Goal: Transaction & Acquisition: Book appointment/travel/reservation

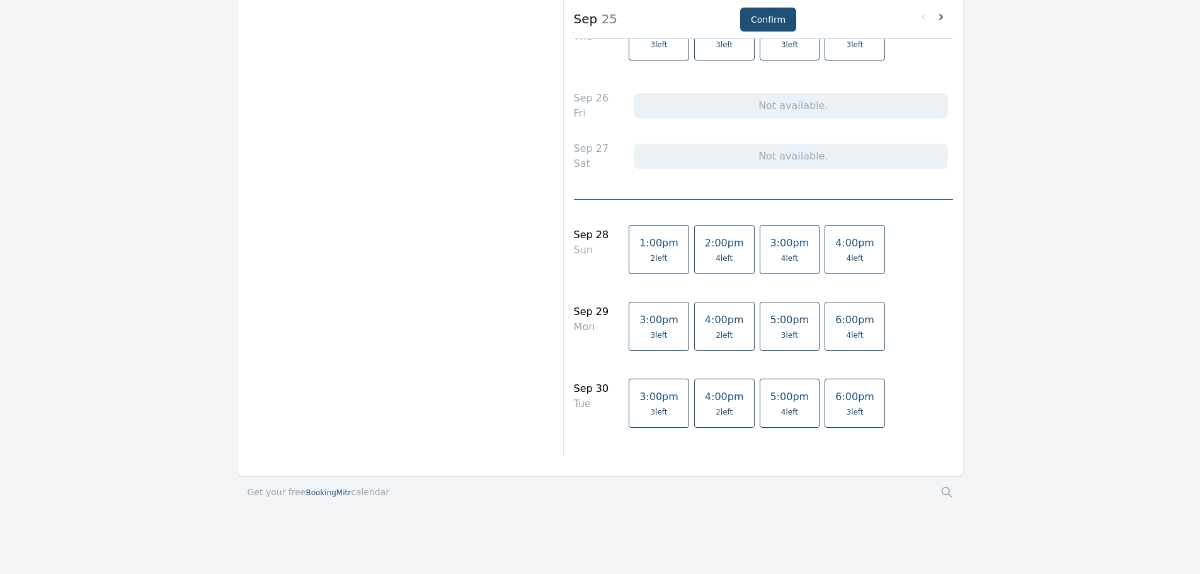
scroll to position [1272, 0]
click at [945, 11] on icon at bounding box center [940, 17] width 13 height 13
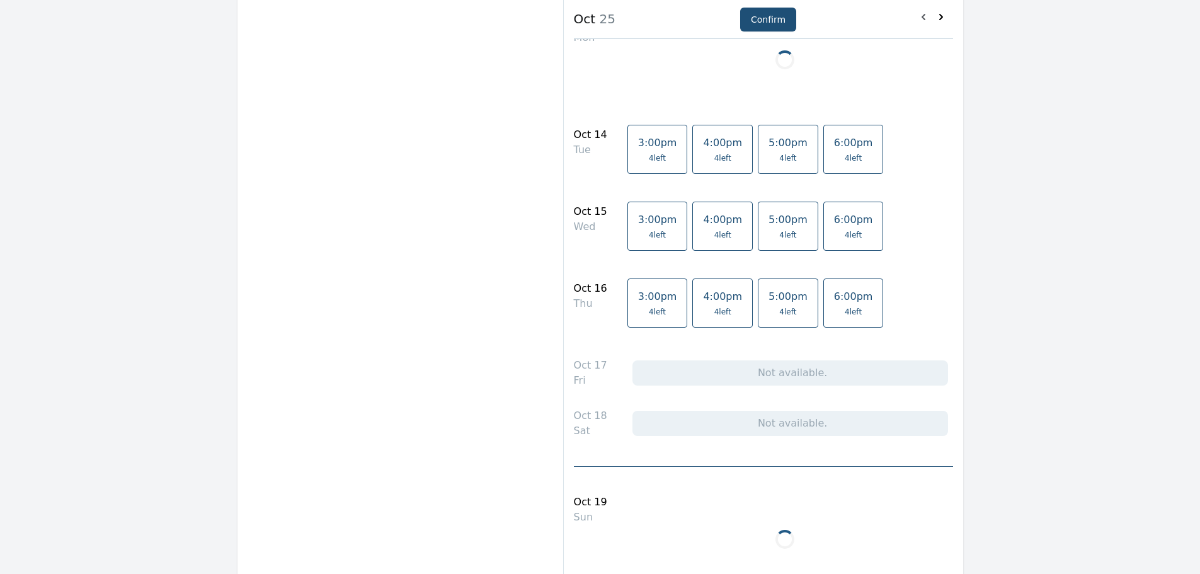
click at [940, 13] on icon at bounding box center [940, 17] width 13 height 13
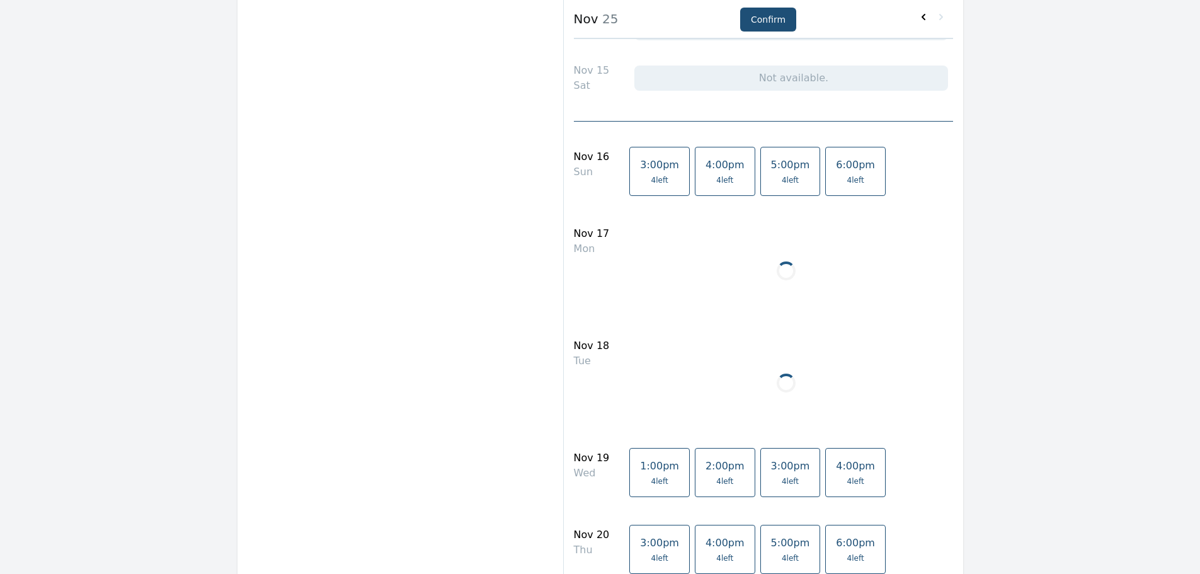
click at [923, 13] on icon at bounding box center [923, 17] width 13 height 13
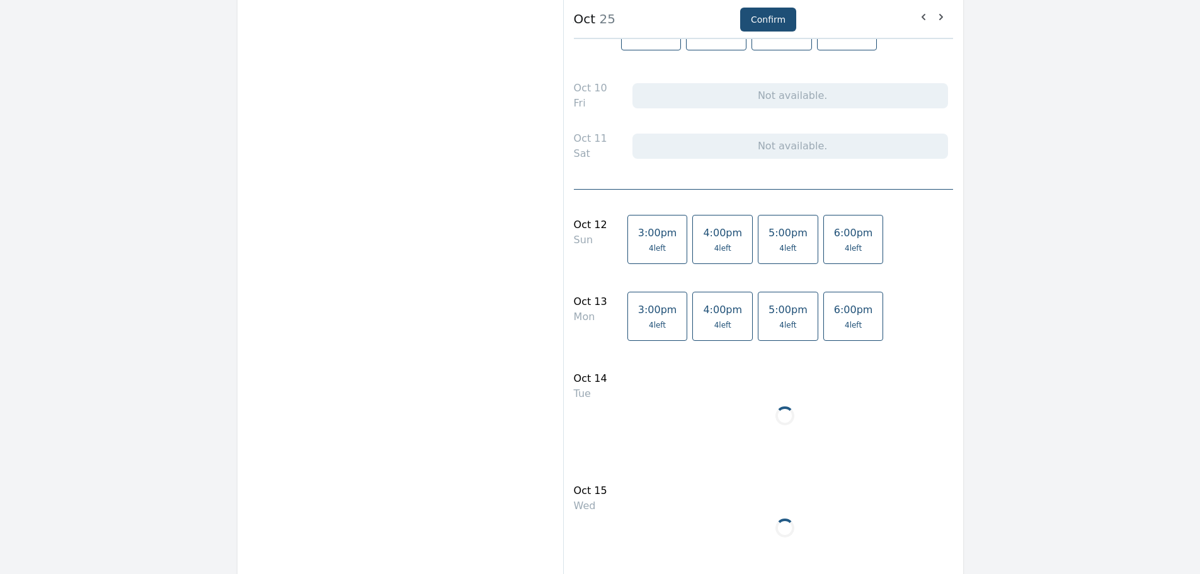
scroll to position [957, 0]
click at [923, 20] on icon at bounding box center [923, 17] width 13 height 13
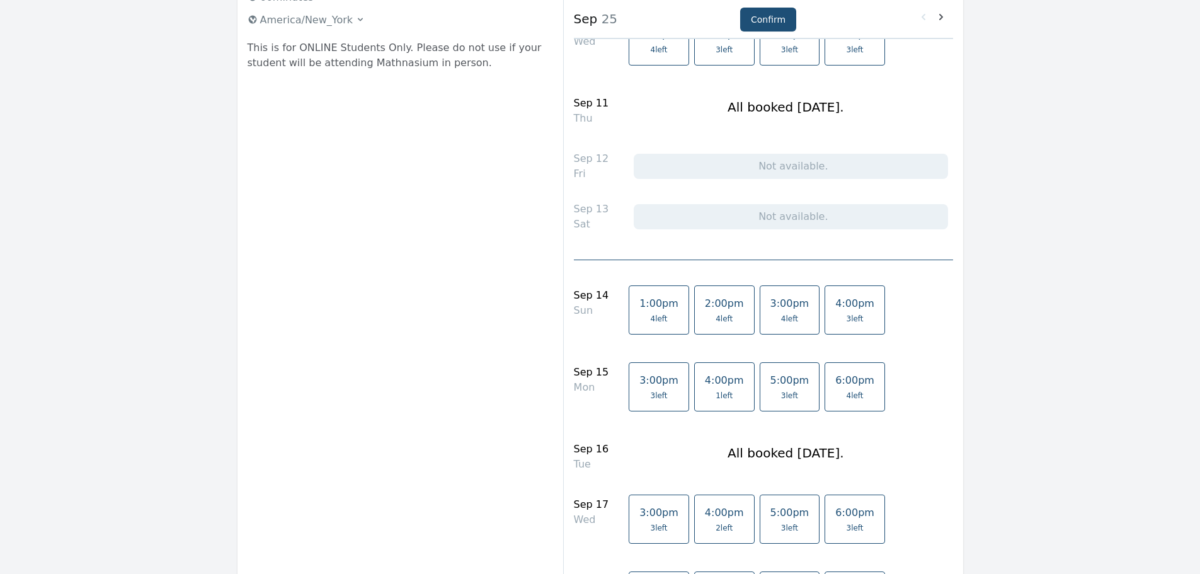
scroll to position [252, 0]
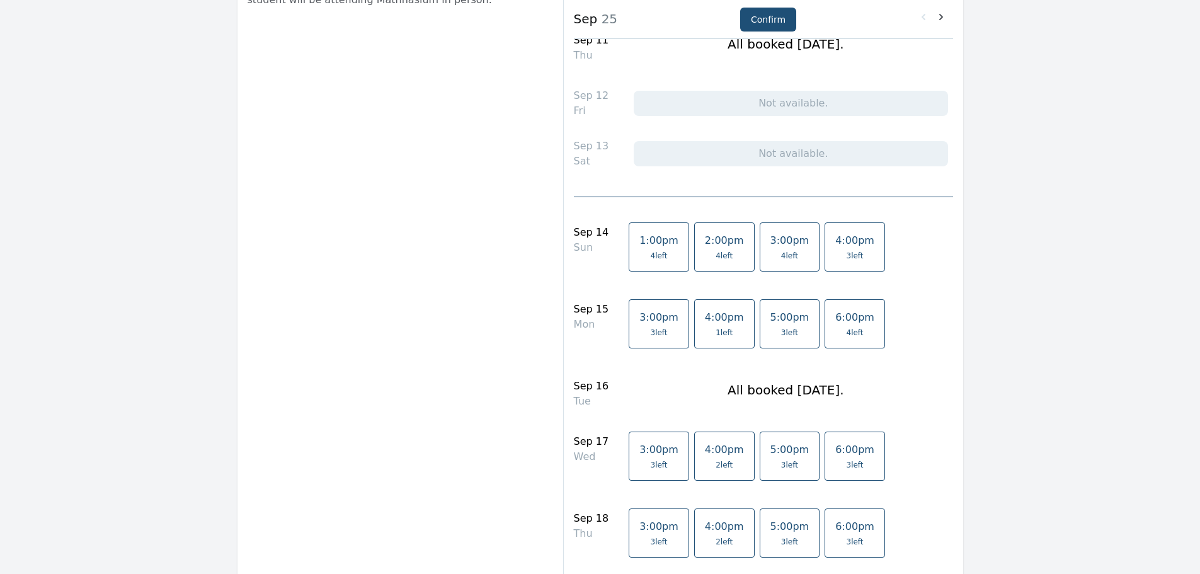
click at [639, 243] on span "1:00pm" at bounding box center [658, 240] width 39 height 12
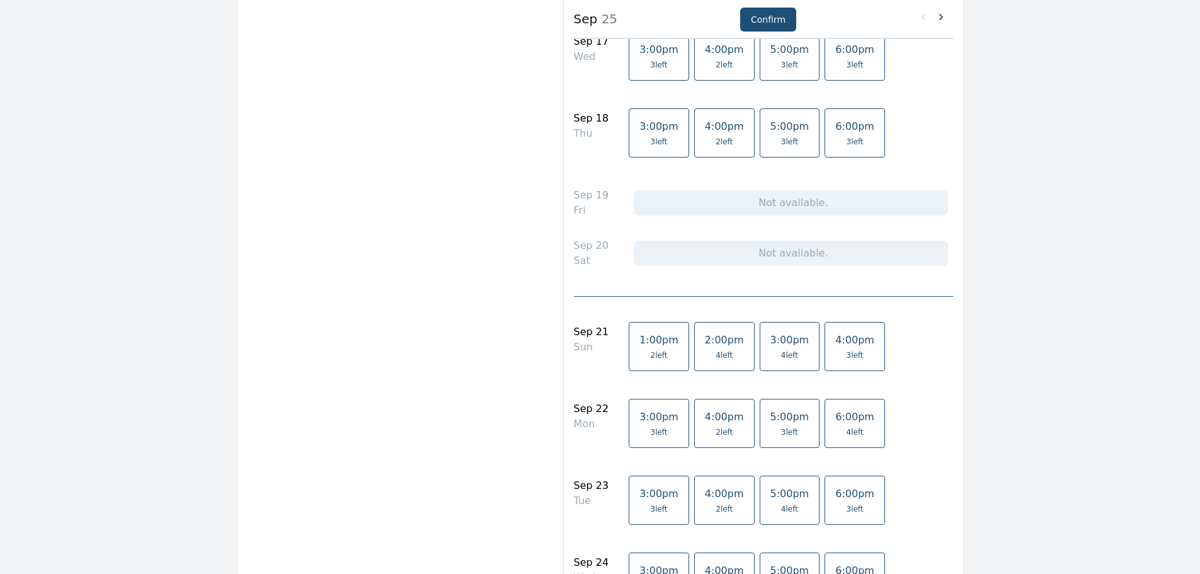
scroll to position [693, 0]
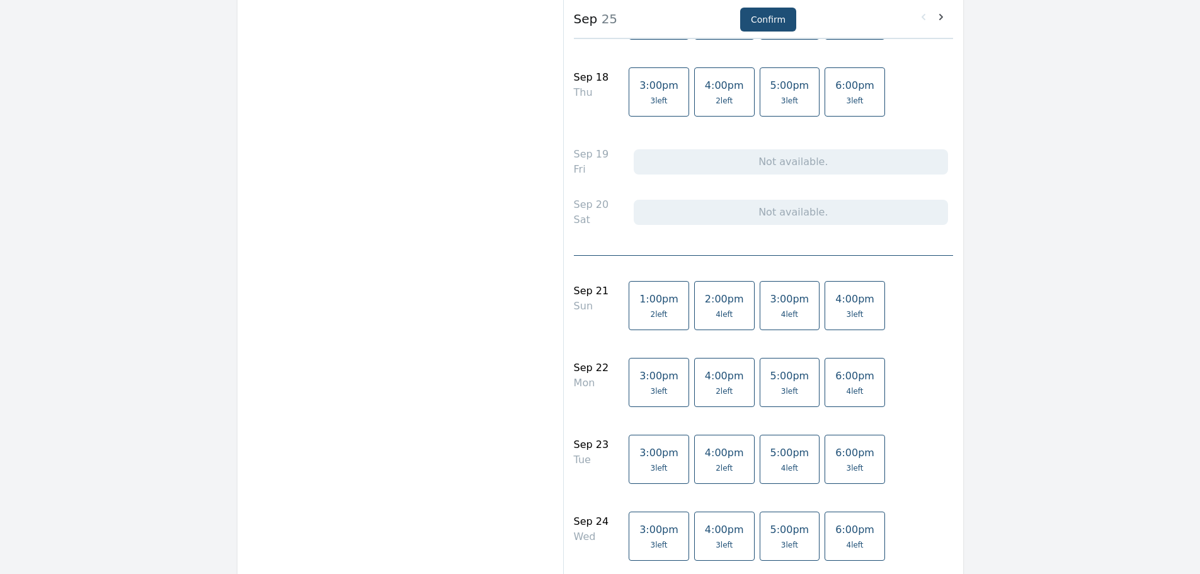
click at [639, 302] on span "1:00pm" at bounding box center [658, 299] width 39 height 12
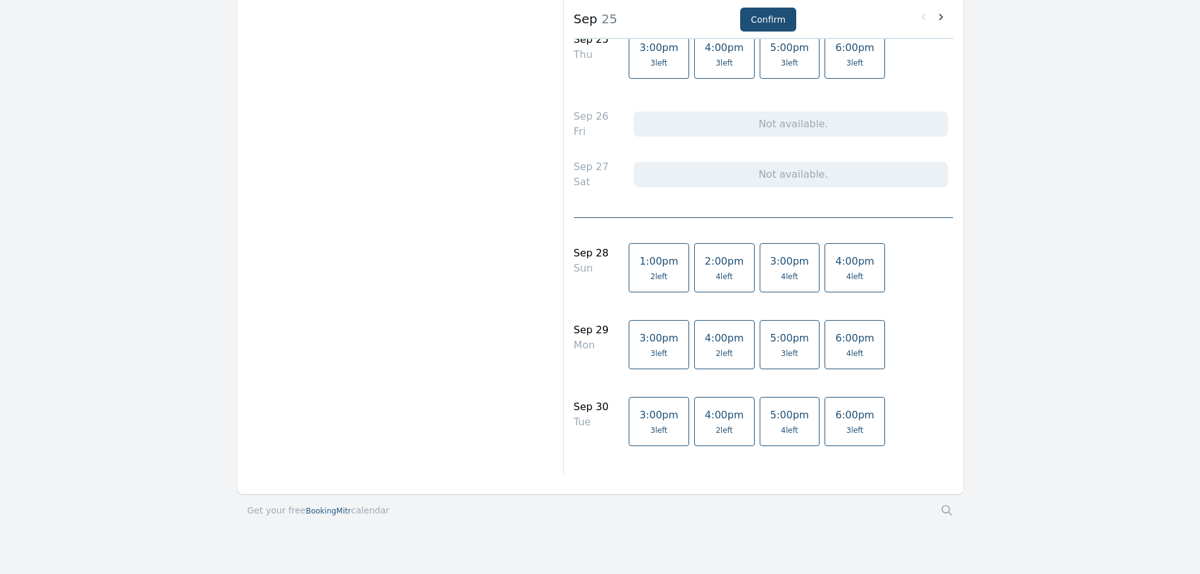
scroll to position [1259, 0]
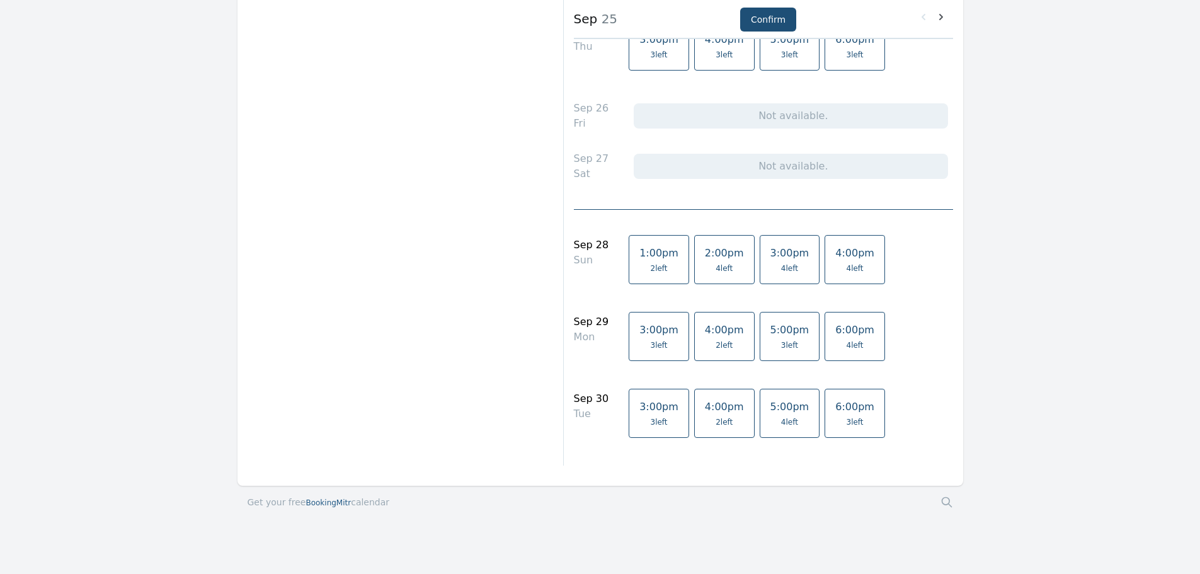
click at [639, 256] on span "1:00pm" at bounding box center [658, 253] width 39 height 12
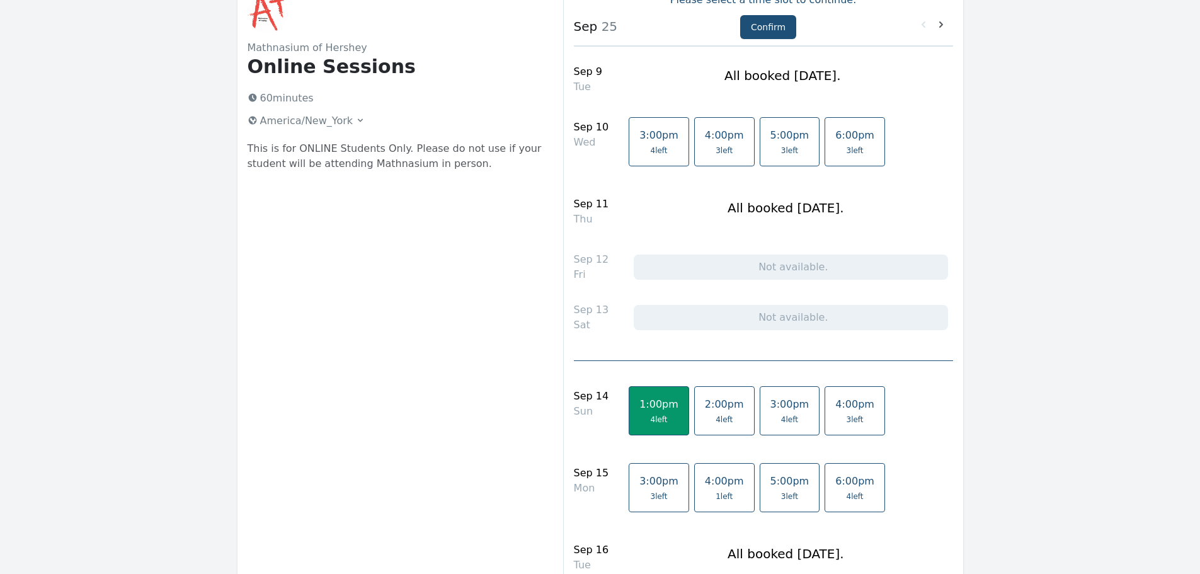
scroll to position [76, 0]
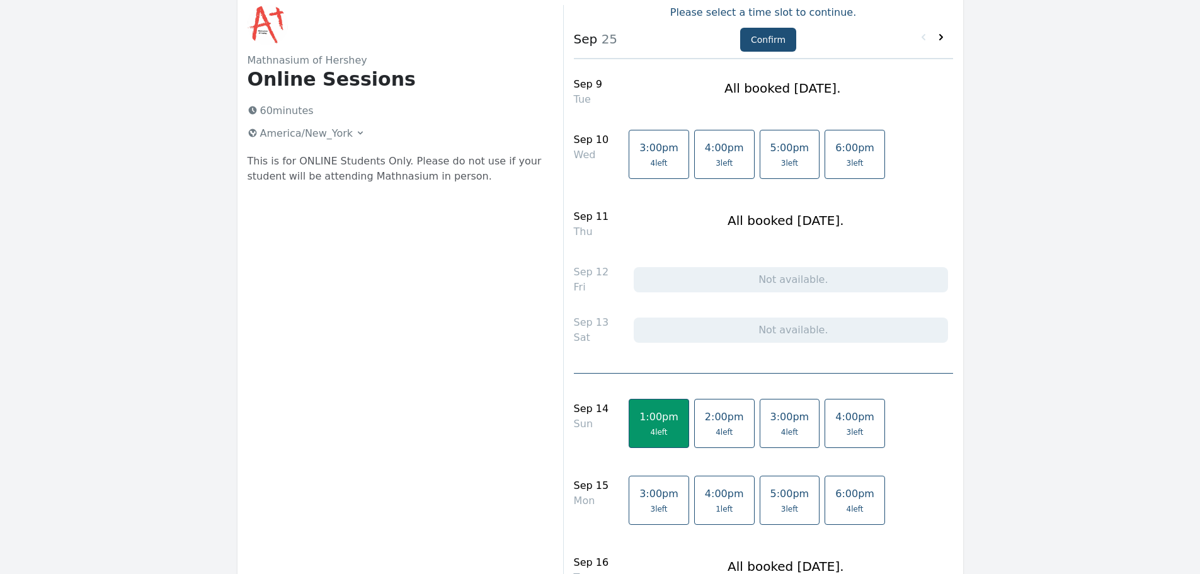
click at [941, 37] on icon at bounding box center [941, 37] width 4 height 6
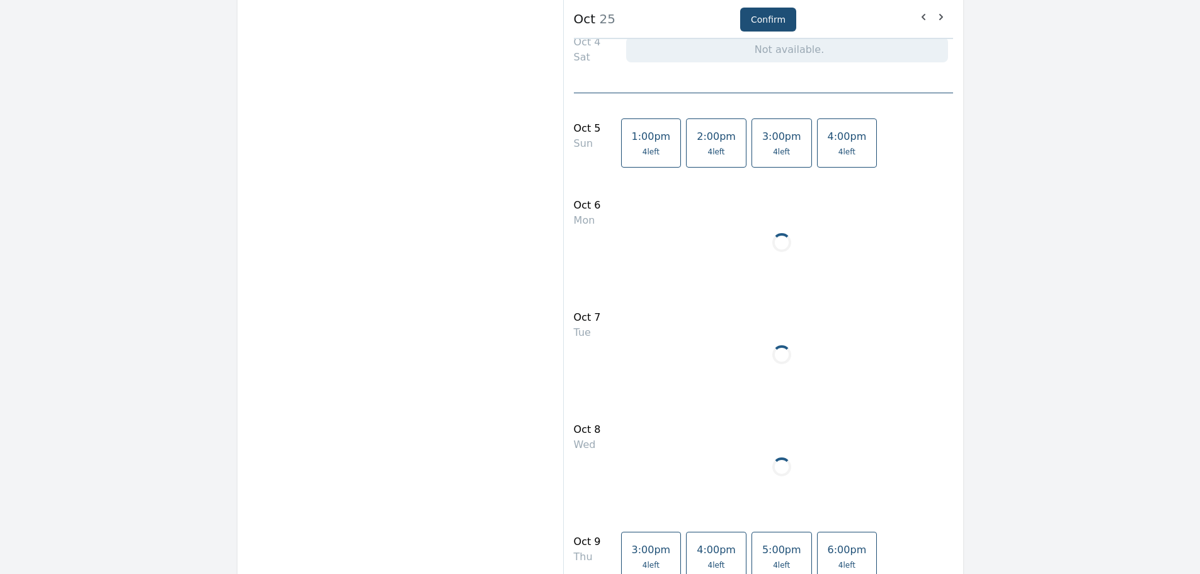
scroll to position [315, 0]
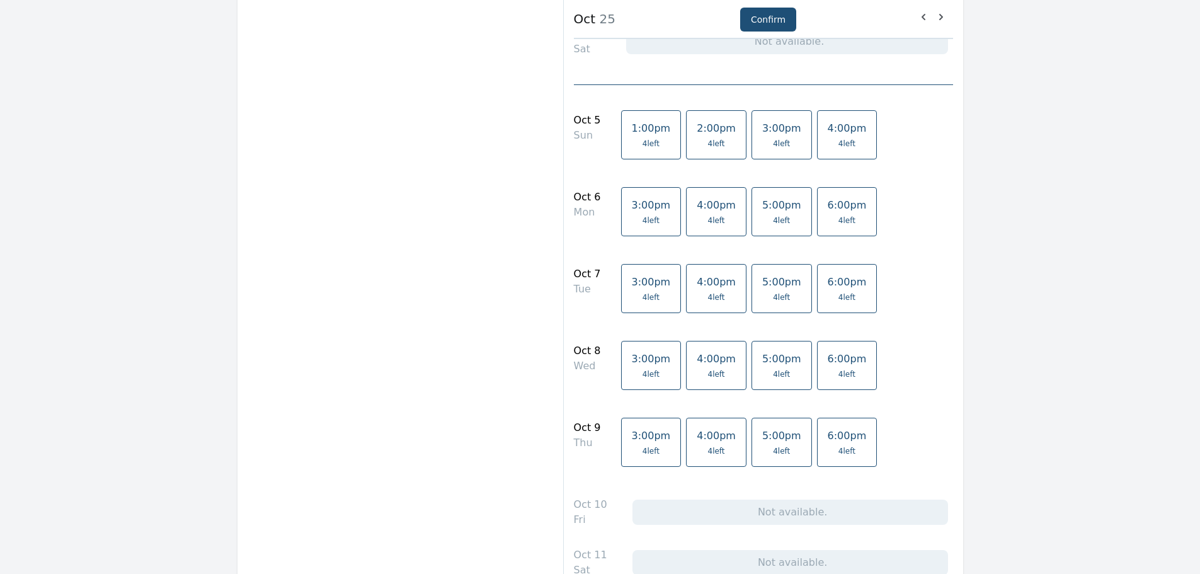
click at [632, 128] on span "1:00pm" at bounding box center [651, 128] width 39 height 12
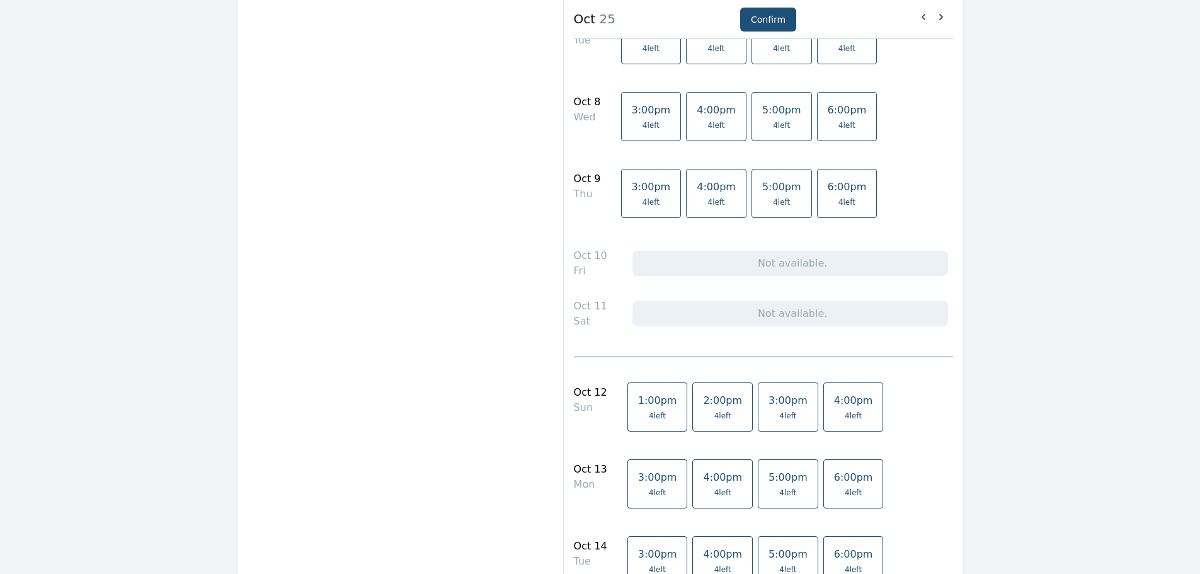
scroll to position [567, 0]
click at [638, 392] on span "1:00pm" at bounding box center [657, 397] width 39 height 12
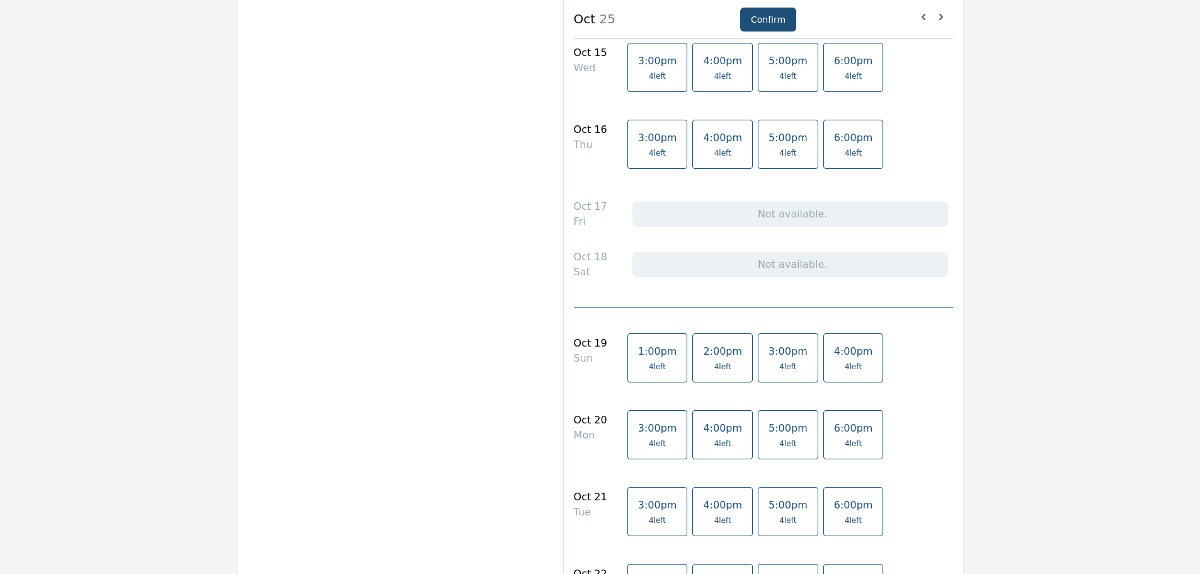
click at [638, 355] on span "1:00pm" at bounding box center [657, 351] width 39 height 12
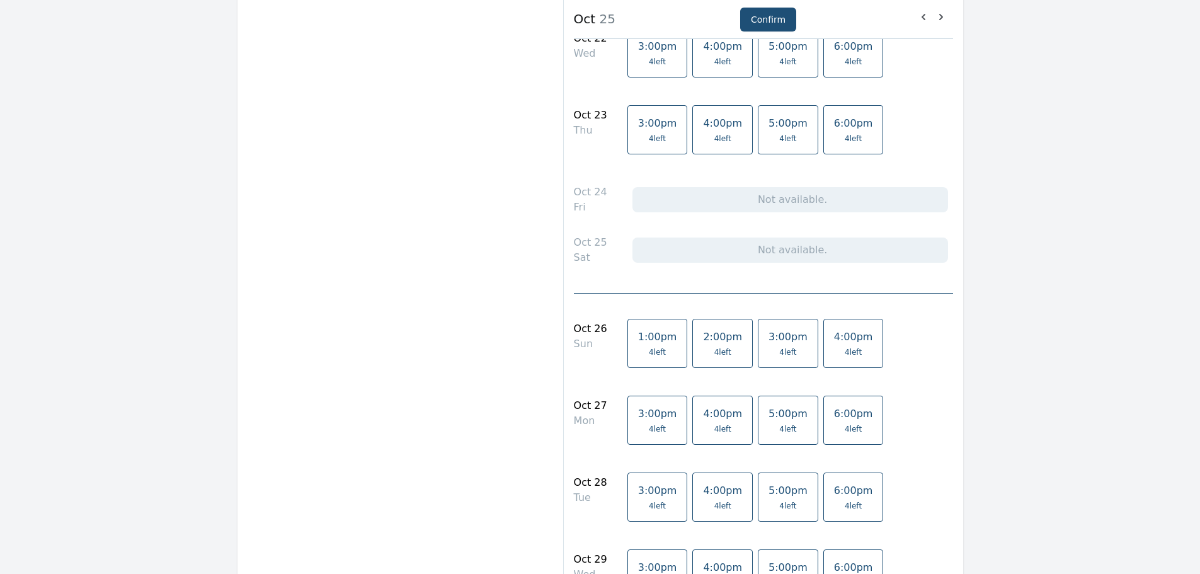
scroll to position [1700, 0]
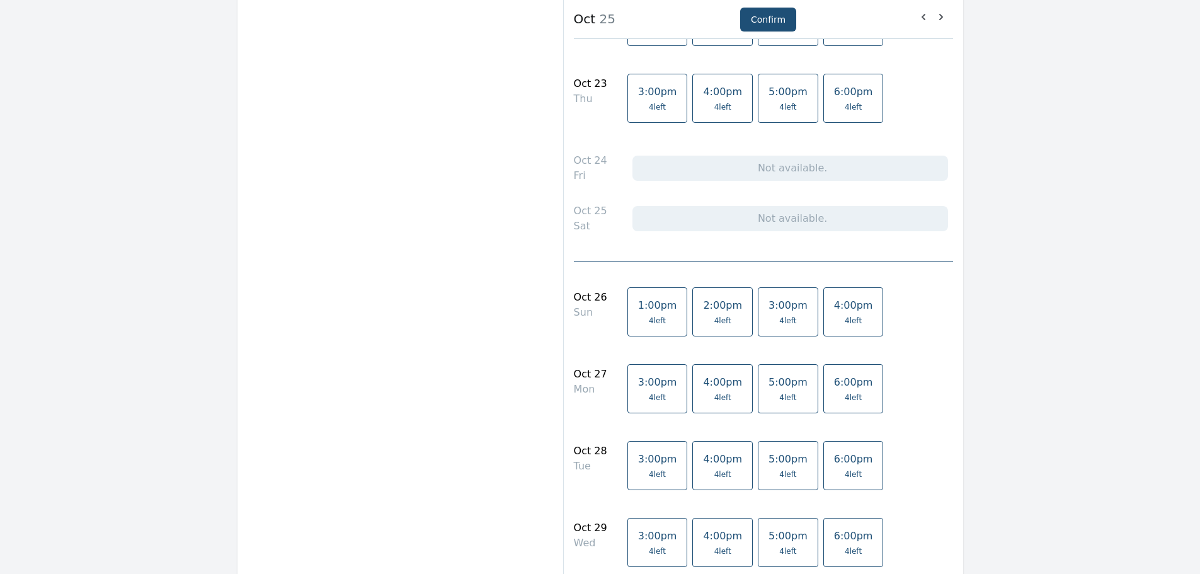
click at [638, 303] on span "1:00pm" at bounding box center [657, 305] width 39 height 12
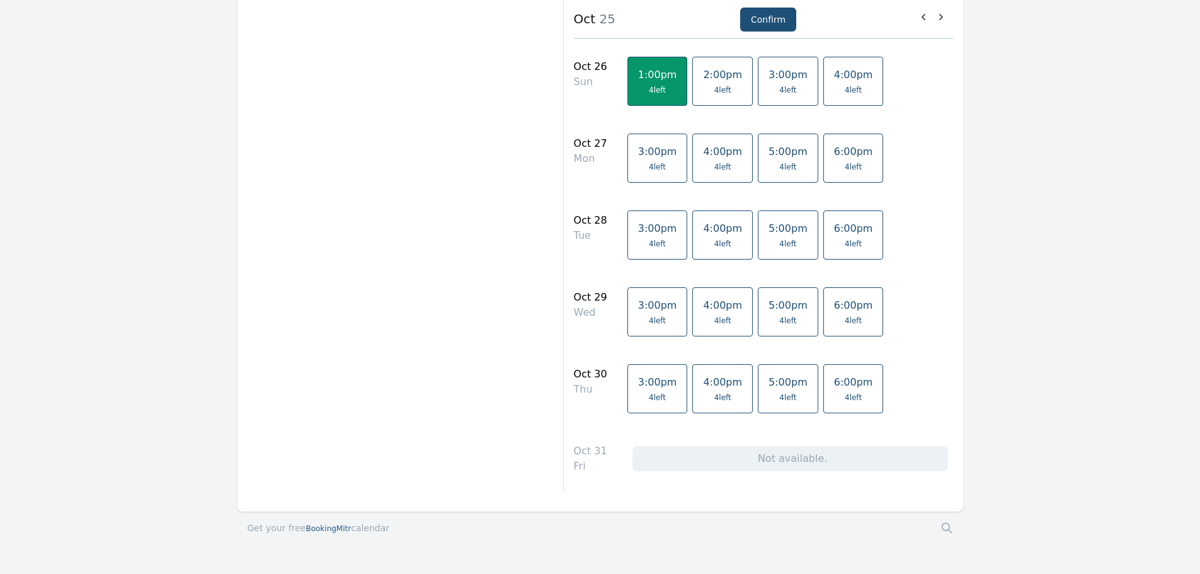
scroll to position [1969, 0]
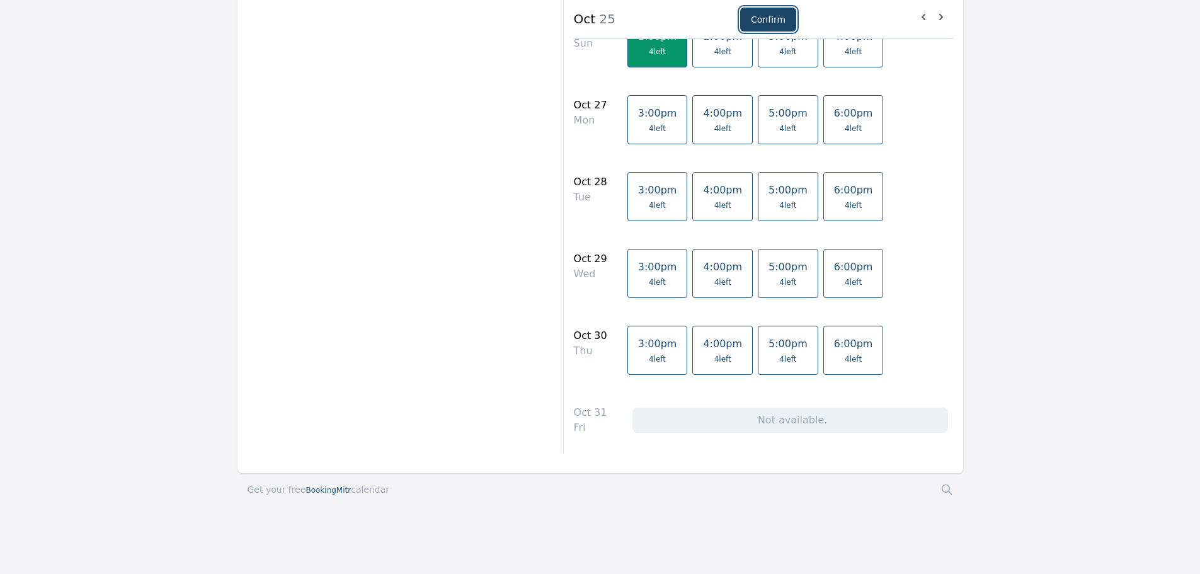
click at [756, 19] on button "Confirm" at bounding box center [768, 20] width 56 height 24
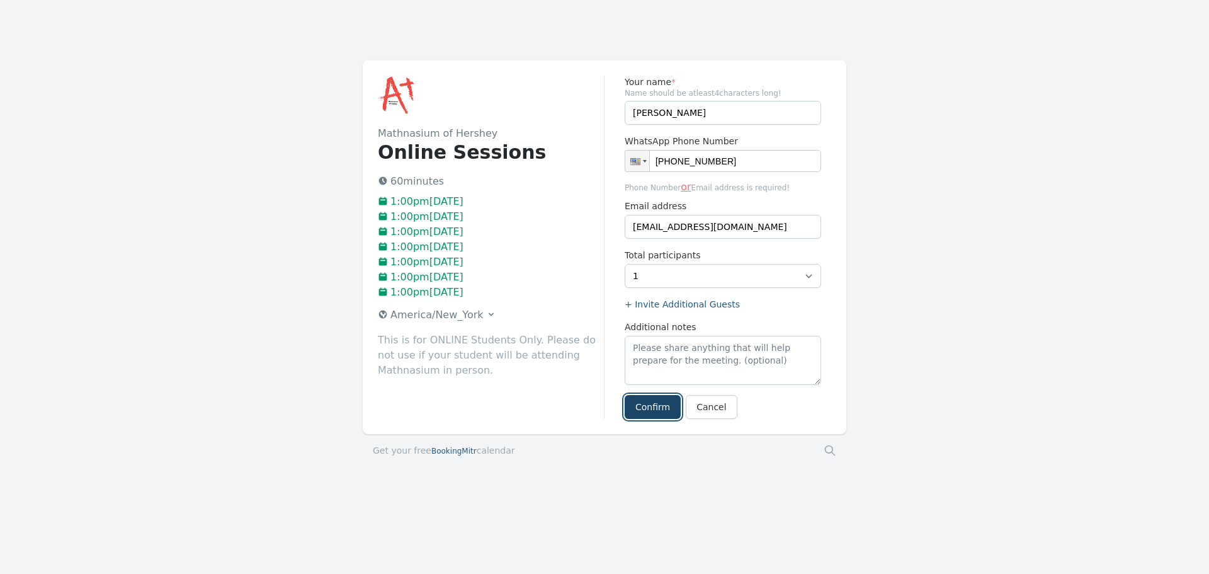
click at [652, 406] on button "Confirm" at bounding box center [653, 407] width 56 height 24
